Goal: Information Seeking & Learning: Learn about a topic

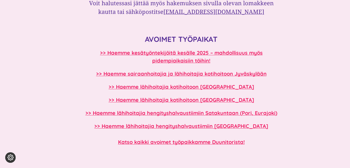
scroll to position [444, 0]
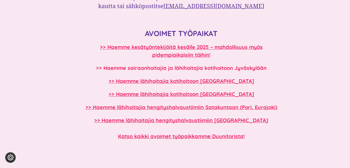
click at [255, 66] on b ">> Haemme sairaanhoitajia ja lähihoitajia kotihoitoon Jyväskylään" at bounding box center [181, 67] width 171 height 7
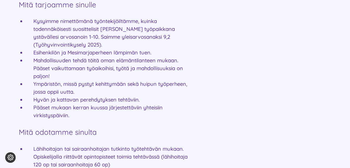
scroll to position [496, 0]
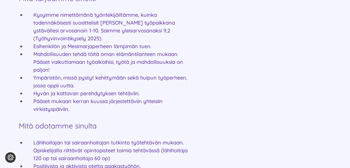
click at [223, 87] on div "Kotihoidon huipputiimiin Mesimarjalle SAIRAANHOITAJIA JA LÄHIHOITAJIA JYVÄSKYLÄ…" at bounding box center [175, 53] width 313 height 706
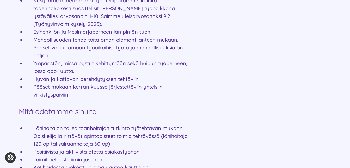
scroll to position [522, 0]
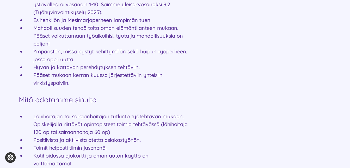
click at [224, 93] on div "Kotihoidon huipputiimiin Mesimarjalle SAIRAANHOITAJIA JA LÄHIHOITAJIA JYVÄSKYLÄ…" at bounding box center [175, 27] width 313 height 706
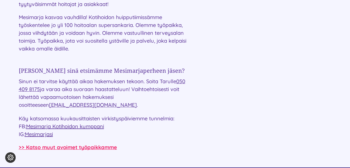
scroll to position [757, 0]
